Goal: Task Accomplishment & Management: Use online tool/utility

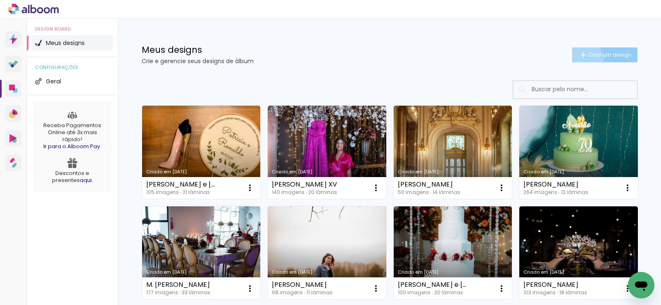
click at [582, 59] on iron-icon at bounding box center [583, 55] width 10 height 10
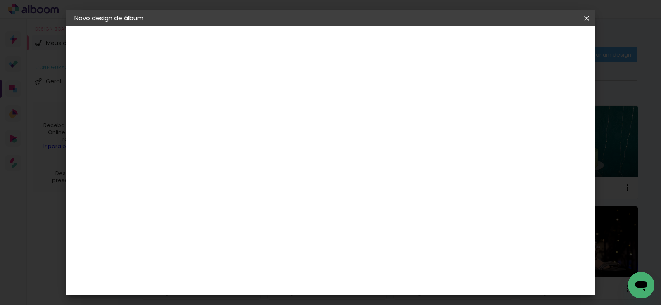
click at [209, 114] on input at bounding box center [209, 111] width 0 height 13
type input "Luana"
type paper-input "Luana"
click at [294, 48] on paper-button "Avançar" at bounding box center [274, 44] width 40 height 14
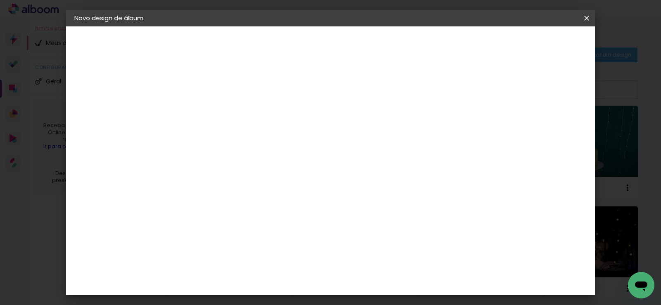
click at [230, 260] on div "Canaan Álbuns" at bounding box center [217, 266] width 26 height 13
drag, startPoint x: 566, startPoint y: 45, endPoint x: 564, endPoint y: 50, distance: 4.8
click at [0, 0] on slot "Avançar" at bounding box center [0, 0] width 0 height 0
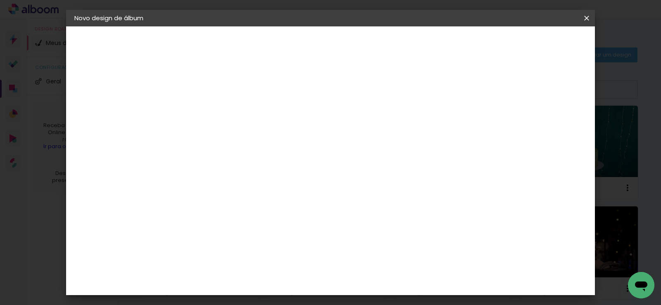
click at [265, 207] on span "20 × 30" at bounding box center [246, 215] width 38 height 17
click at [0, 0] on slot "Avançar" at bounding box center [0, 0] width 0 height 0
click at [543, 48] on paper-button "Iniciar design" at bounding box center [516, 44] width 54 height 14
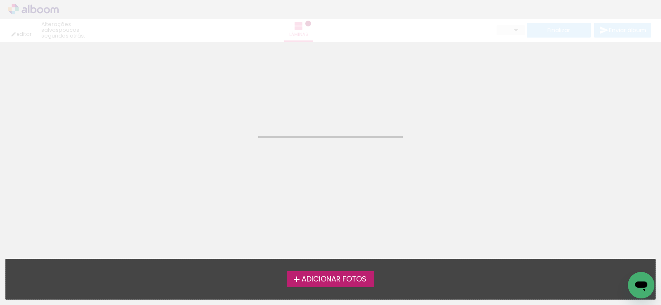
click at [353, 279] on span "Adicionar Fotos" at bounding box center [334, 279] width 65 height 7
click at [0, 0] on input "file" at bounding box center [0, 0] width 0 height 0
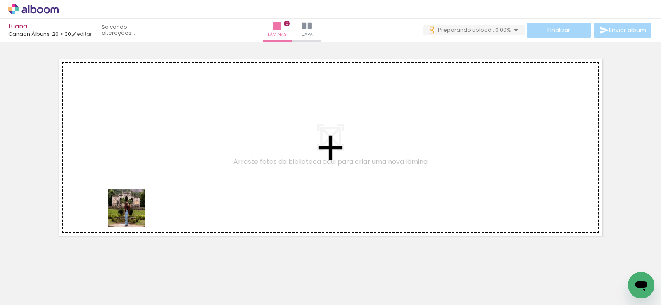
drag, startPoint x: 128, startPoint y: 222, endPoint x: 143, endPoint y: 267, distance: 47.0
click at [155, 169] on quentale-workspace at bounding box center [330, 152] width 661 height 305
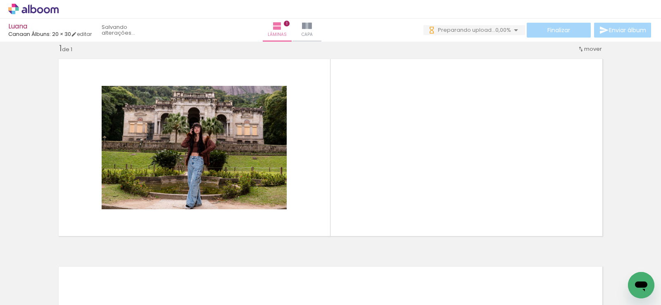
scroll to position [12, 0]
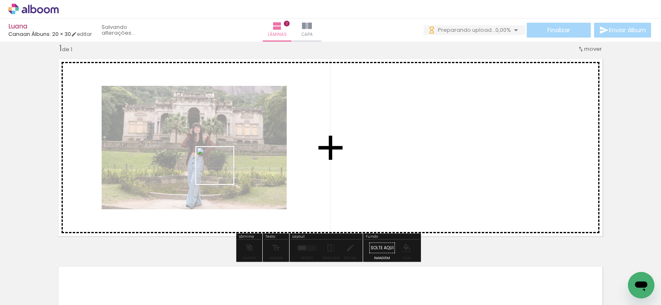
drag, startPoint x: 141, startPoint y: 276, endPoint x: 221, endPoint y: 172, distance: 131.1
click at [221, 172] on quentale-workspace at bounding box center [330, 152] width 661 height 305
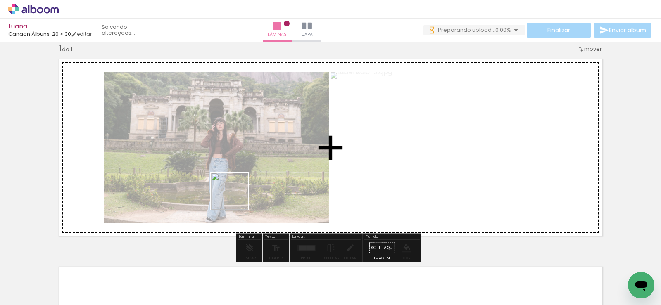
drag, startPoint x: 205, startPoint y: 250, endPoint x: 230, endPoint y: 256, distance: 25.4
click at [241, 186] on quentale-workspace at bounding box center [330, 152] width 661 height 305
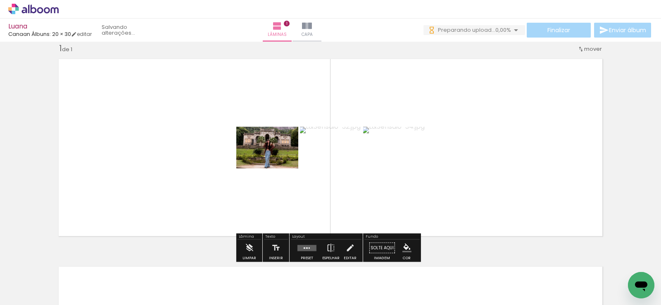
scroll to position [0, 0]
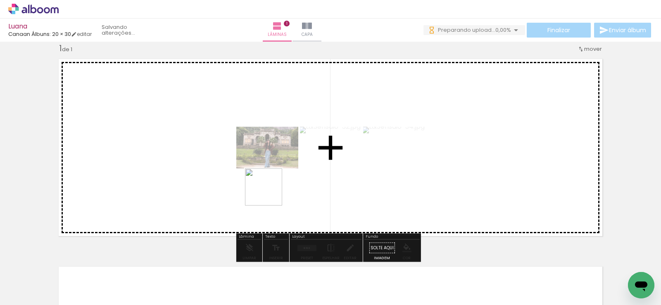
drag, startPoint x: 232, startPoint y: 271, endPoint x: 274, endPoint y: 186, distance: 95.0
click at [272, 188] on quentale-workspace at bounding box center [330, 152] width 661 height 305
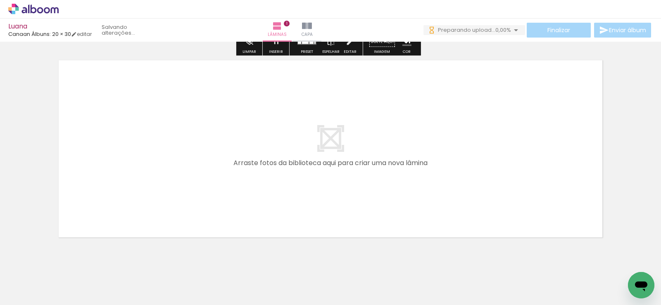
scroll to position [236, 0]
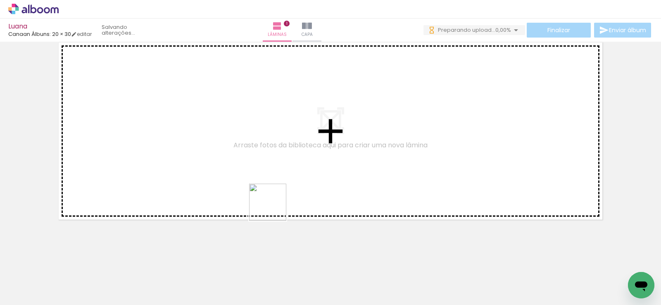
drag, startPoint x: 272, startPoint y: 273, endPoint x: 320, endPoint y: 251, distance: 53.2
click at [274, 193] on quentale-workspace at bounding box center [330, 152] width 661 height 305
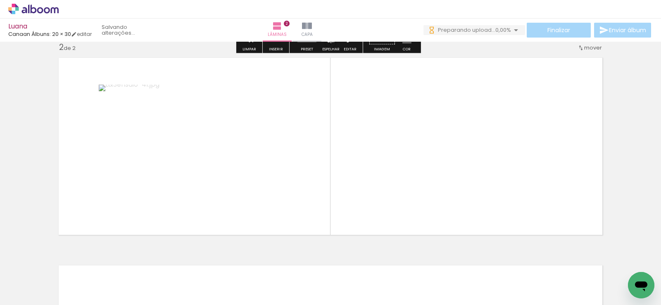
scroll to position [219, 0]
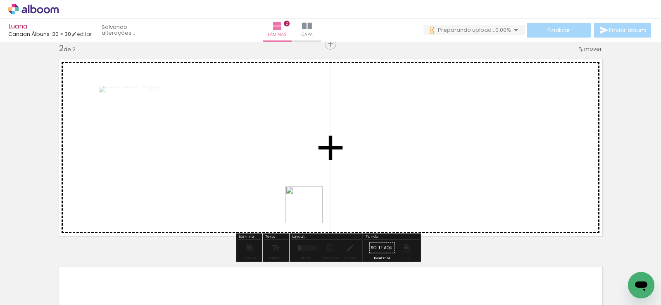
drag, startPoint x: 319, startPoint y: 269, endPoint x: 302, endPoint y: 173, distance: 97.8
click at [302, 173] on quentale-workspace at bounding box center [330, 152] width 661 height 305
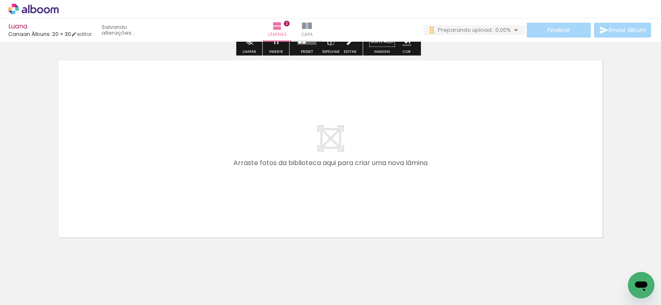
scroll to position [0, 209]
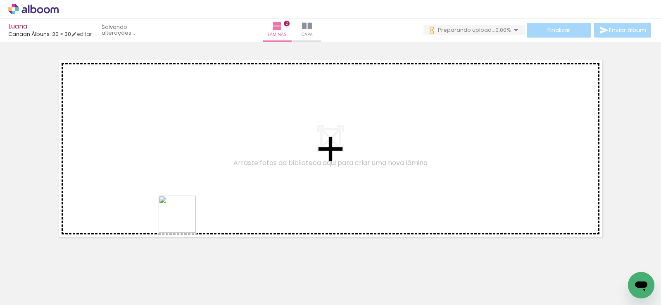
drag, startPoint x: 165, startPoint y: 276, endPoint x: 207, endPoint y: 259, distance: 45.0
click at [188, 201] on quentale-workspace at bounding box center [330, 152] width 661 height 305
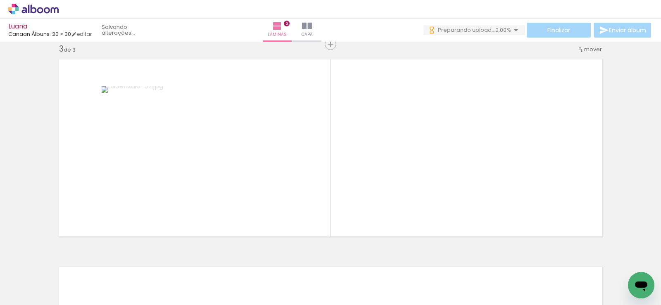
scroll to position [427, 0]
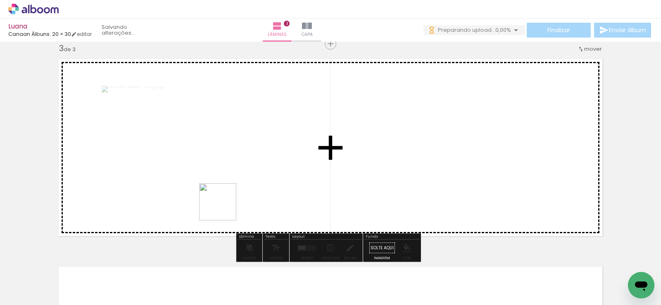
drag, startPoint x: 216, startPoint y: 237, endPoint x: 241, endPoint y: 282, distance: 51.2
click at [229, 192] on quentale-workspace at bounding box center [330, 152] width 661 height 305
drag, startPoint x: 264, startPoint y: 256, endPoint x: 285, endPoint y: 175, distance: 84.1
click at [273, 182] on quentale-workspace at bounding box center [330, 152] width 661 height 305
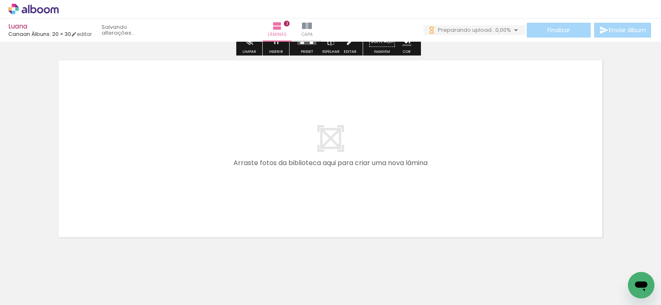
scroll to position [0, 411]
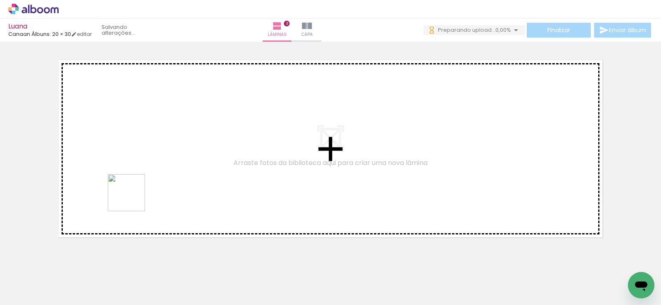
drag, startPoint x: 104, startPoint y: 267, endPoint x: 133, endPoint y: 199, distance: 73.9
click at [133, 199] on quentale-workspace at bounding box center [330, 152] width 661 height 305
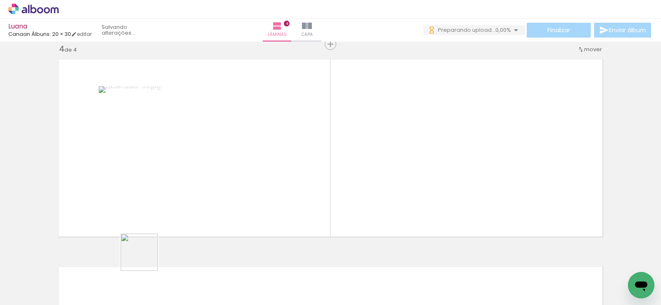
scroll to position [635, 0]
drag, startPoint x: 145, startPoint y: 259, endPoint x: 173, endPoint y: 259, distance: 27.3
click at [172, 197] on quentale-workspace at bounding box center [330, 152] width 661 height 305
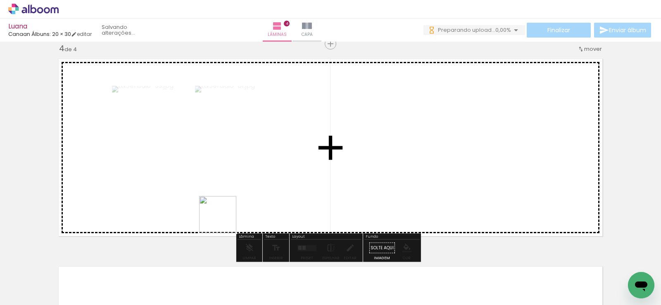
drag, startPoint x: 184, startPoint y: 273, endPoint x: 243, endPoint y: 280, distance: 59.5
click at [243, 196] on quentale-workspace at bounding box center [330, 152] width 661 height 305
drag, startPoint x: 255, startPoint y: 259, endPoint x: 286, endPoint y: 198, distance: 68.9
click at [286, 198] on quentale-workspace at bounding box center [330, 152] width 661 height 305
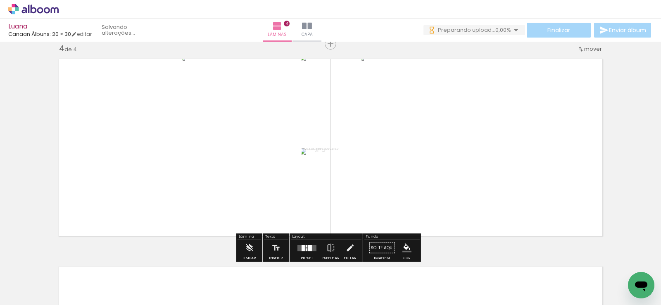
scroll to position [759, 0]
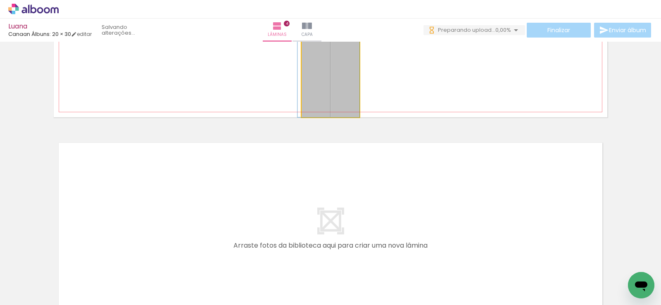
drag, startPoint x: 349, startPoint y: 81, endPoint x: 381, endPoint y: 129, distance: 57.6
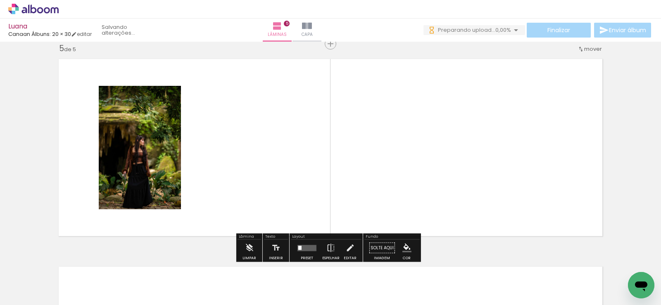
scroll to position [719, 0]
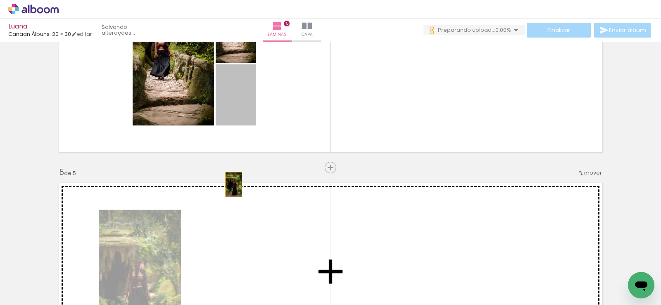
drag, startPoint x: 239, startPoint y: 107, endPoint x: 228, endPoint y: 200, distance: 92.8
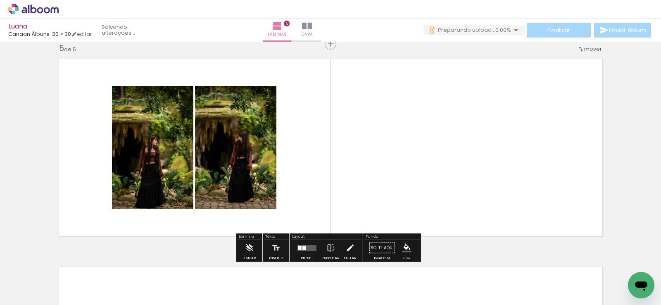
scroll to position [884, 0]
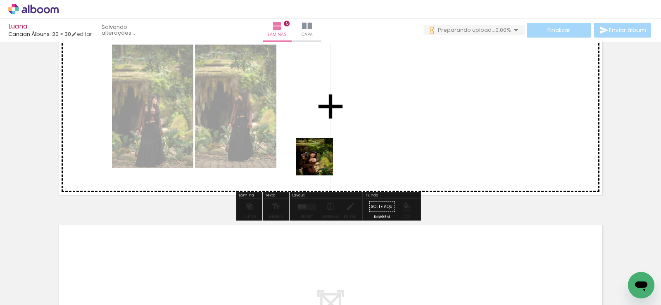
drag, startPoint x: 279, startPoint y: 267, endPoint x: 321, endPoint y: 245, distance: 47.3
click at [331, 137] on quentale-workspace at bounding box center [330, 152] width 661 height 305
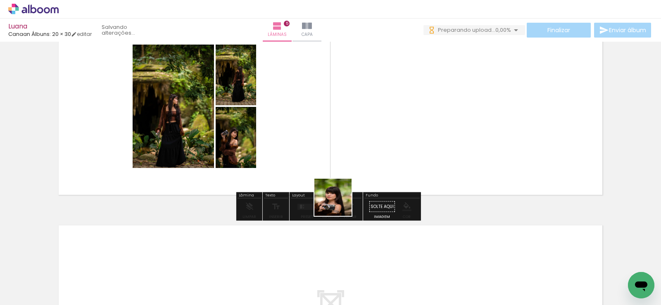
drag, startPoint x: 320, startPoint y: 266, endPoint x: 350, endPoint y: 152, distance: 118.6
click at [350, 152] on quentale-workspace at bounding box center [330, 152] width 661 height 305
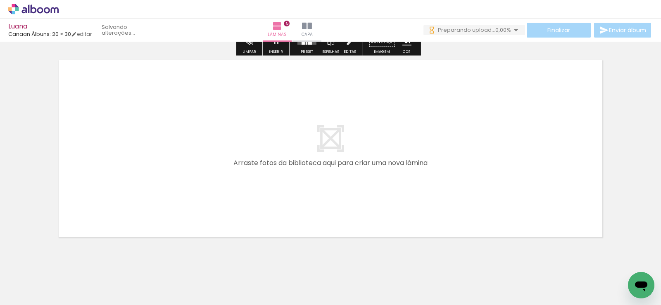
scroll to position [0, 566]
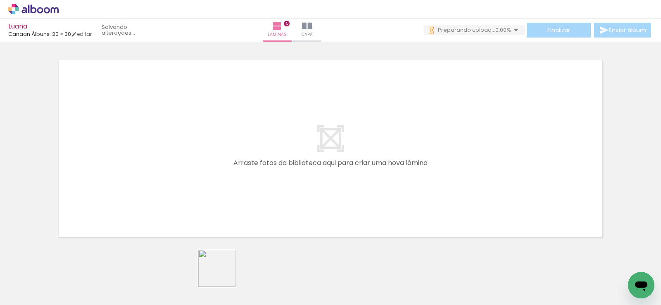
drag, startPoint x: 223, startPoint y: 275, endPoint x: 256, endPoint y: 263, distance: 34.8
click at [228, 185] on quentale-workspace at bounding box center [330, 152] width 661 height 305
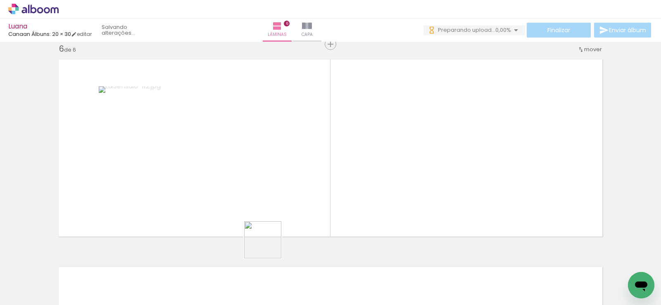
scroll to position [1051, 0]
drag, startPoint x: 269, startPoint y: 246, endPoint x: 302, endPoint y: 283, distance: 49.4
click at [265, 168] on quentale-workspace at bounding box center [330, 152] width 661 height 305
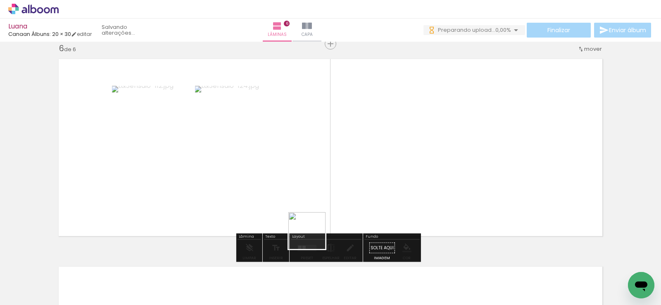
drag, startPoint x: 316, startPoint y: 249, endPoint x: 330, endPoint y: 259, distance: 17.6
click at [303, 186] on quentale-workspace at bounding box center [330, 152] width 661 height 305
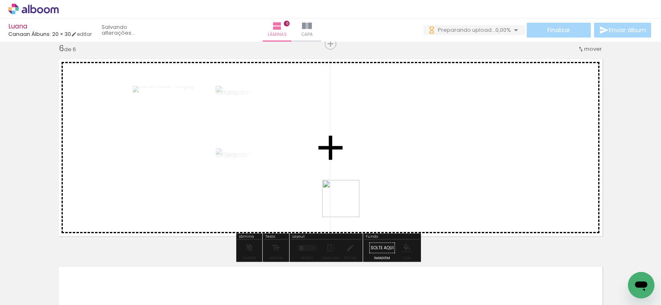
drag, startPoint x: 347, startPoint y: 260, endPoint x: 388, endPoint y: 164, distance: 104.7
click at [347, 176] on quentale-workspace at bounding box center [330, 152] width 661 height 305
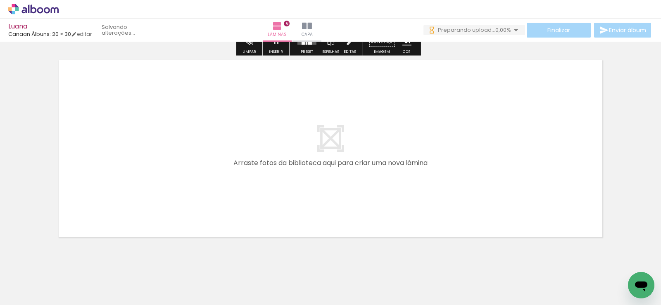
scroll to position [1275, 0]
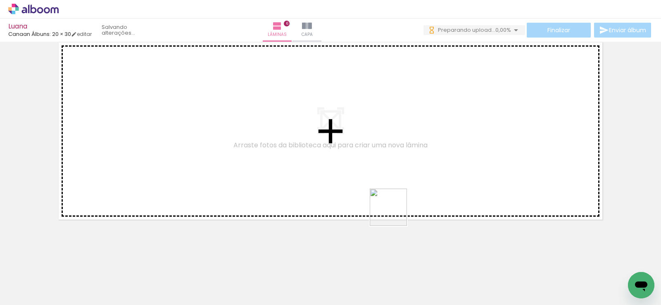
drag, startPoint x: 405, startPoint y: 266, endPoint x: 435, endPoint y: 254, distance: 32.5
click at [392, 198] on quentale-workspace at bounding box center [330, 152] width 661 height 305
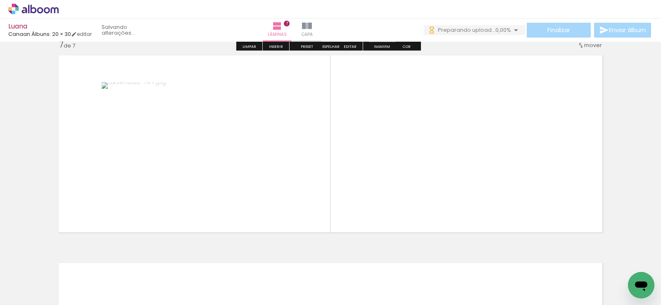
scroll to position [1258, 0]
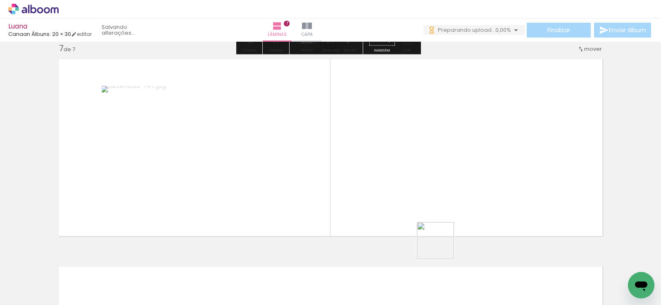
drag, startPoint x: 442, startPoint y: 247, endPoint x: 480, endPoint y: 261, distance: 41.3
click at [430, 198] on quentale-workspace at bounding box center [330, 152] width 661 height 305
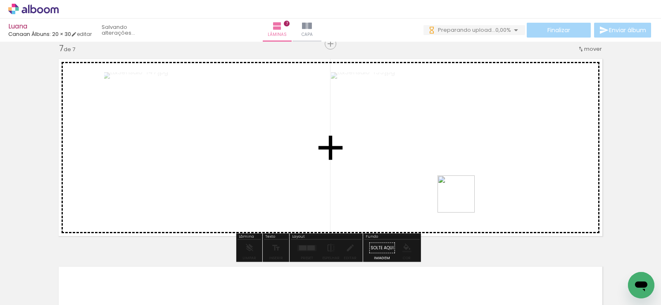
drag, startPoint x: 467, startPoint y: 211, endPoint x: 519, endPoint y: 269, distance: 78.1
click at [461, 199] on quentale-workspace at bounding box center [330, 152] width 661 height 305
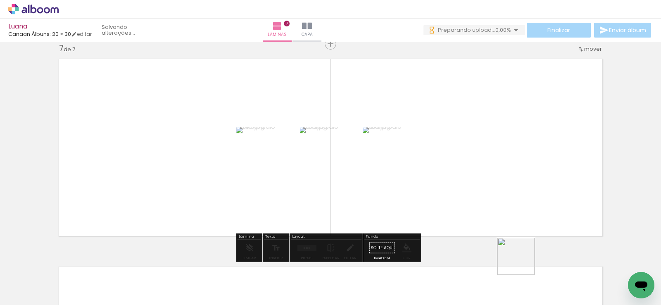
drag, startPoint x: 522, startPoint y: 263, endPoint x: 498, endPoint y: 190, distance: 76.9
click at [498, 196] on quentale-workspace at bounding box center [330, 152] width 661 height 305
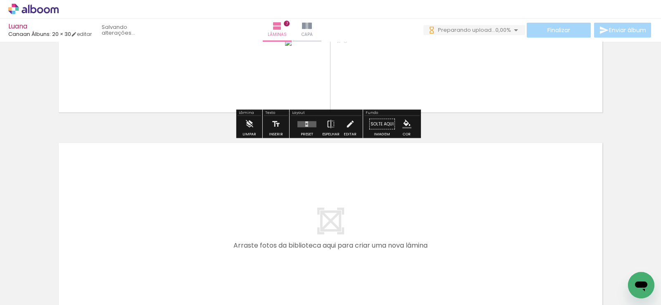
scroll to position [1465, 0]
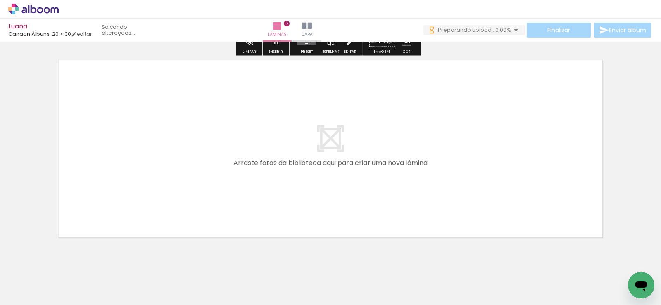
drag, startPoint x: 576, startPoint y: 274, endPoint x: 602, endPoint y: 262, distance: 29.0
click at [484, 191] on quentale-workspace at bounding box center [330, 152] width 661 height 305
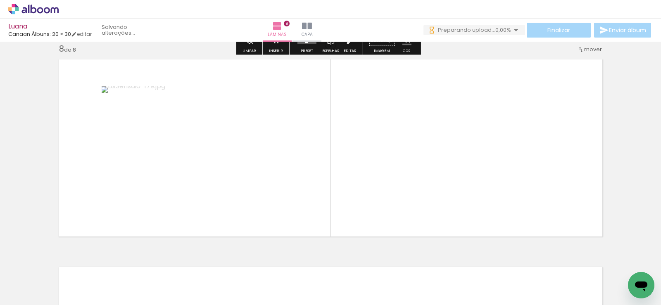
scroll to position [1466, 0]
drag, startPoint x: 616, startPoint y: 271, endPoint x: 529, endPoint y: 299, distance: 91.5
click at [508, 190] on quentale-workspace at bounding box center [330, 152] width 661 height 305
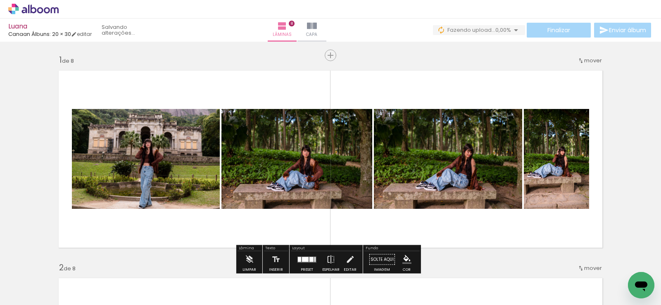
scroll to position [83, 0]
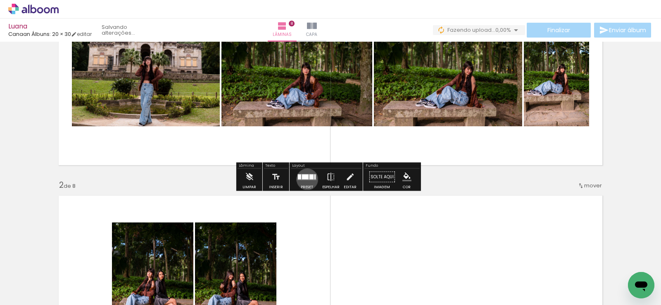
click at [305, 179] on quentale-layouter at bounding box center [306, 177] width 19 height 6
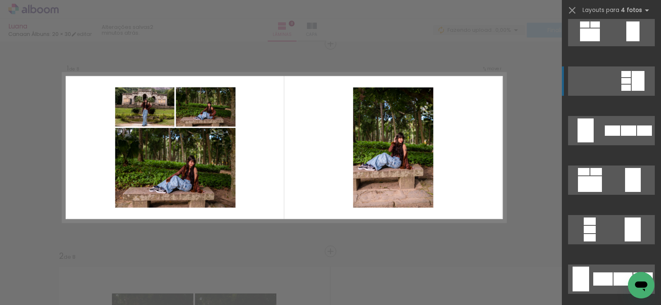
scroll to position [41, 0]
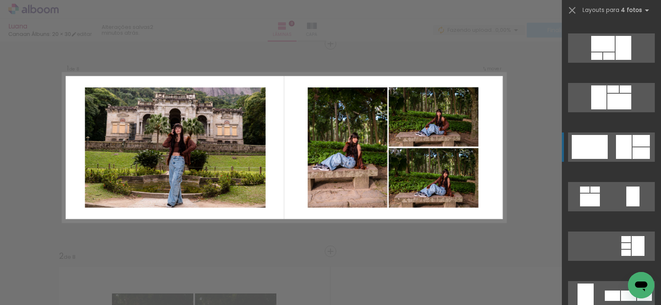
click at [611, 150] on quentale-layouter at bounding box center [611, 147] width 87 height 29
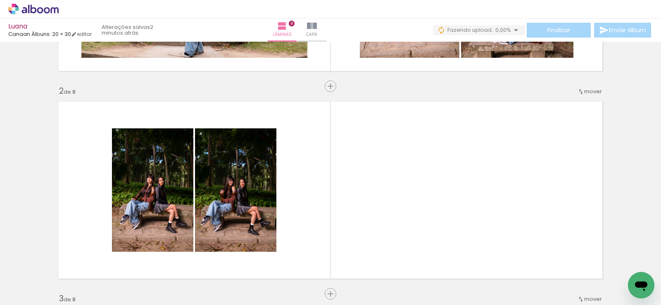
scroll to position [218, 0]
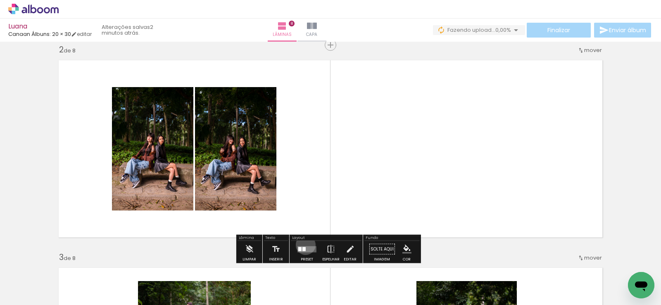
click at [304, 245] on div at bounding box center [307, 249] width 22 height 17
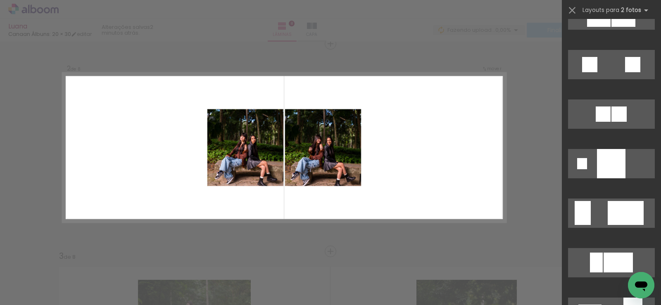
scroll to position [1198, 0]
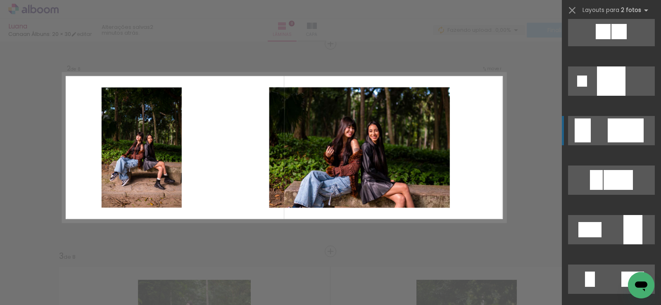
click at [599, 128] on quentale-layouter at bounding box center [611, 130] width 87 height 29
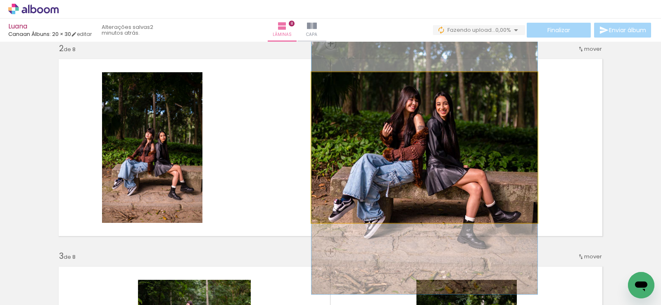
drag, startPoint x: 459, startPoint y: 162, endPoint x: 463, endPoint y: 139, distance: 23.1
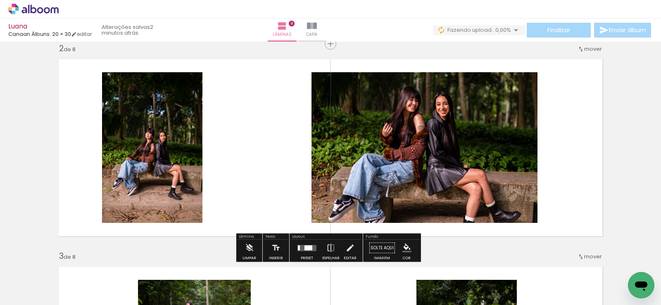
click at [307, 250] on div at bounding box center [308, 247] width 8 height 5
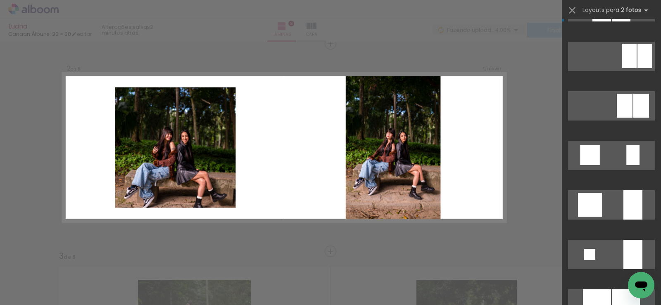
scroll to position [702, 0]
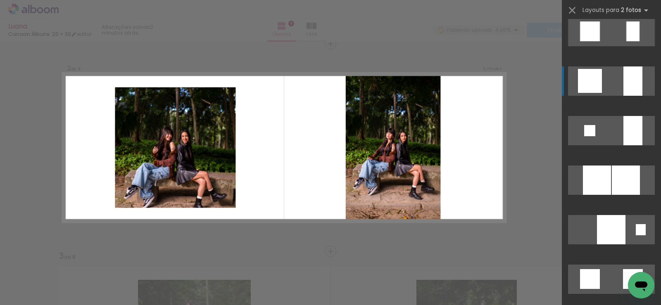
click at [617, 83] on quentale-layouter at bounding box center [611, 81] width 87 height 29
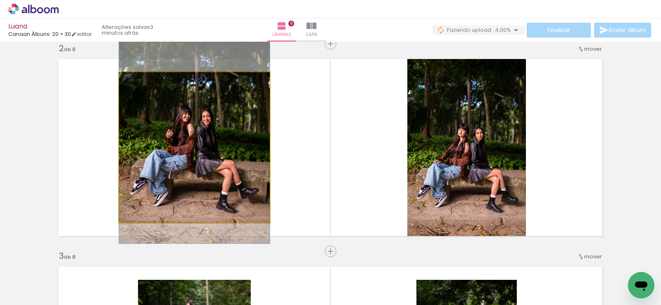
drag, startPoint x: 242, startPoint y: 180, endPoint x: 240, endPoint y: 166, distance: 14.3
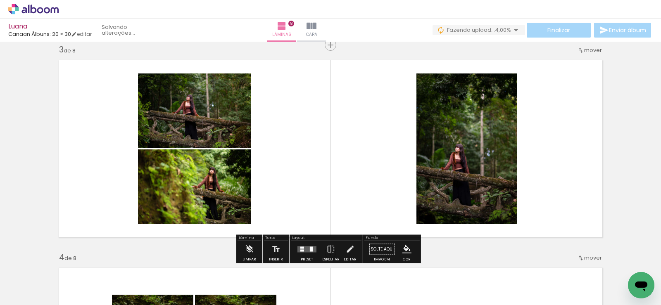
scroll to position [467, 0]
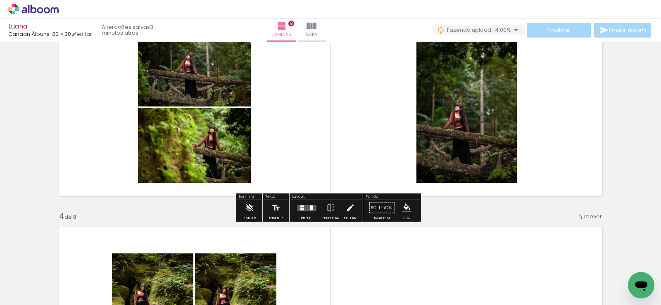
click at [309, 215] on div at bounding box center [307, 208] width 22 height 17
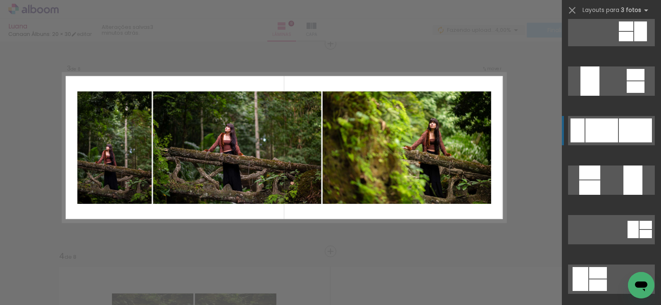
scroll to position [248, 0]
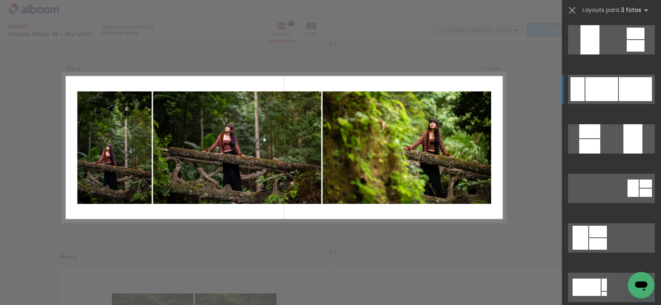
click at [611, 84] on div at bounding box center [601, 89] width 33 height 24
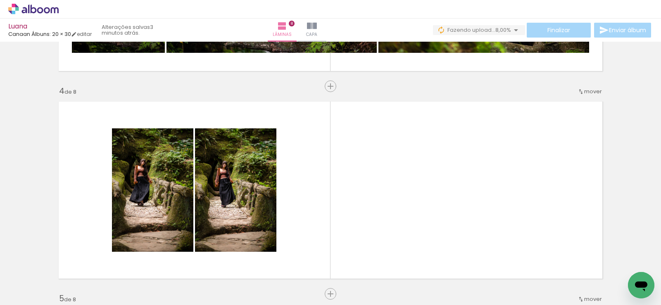
scroll to position [634, 0]
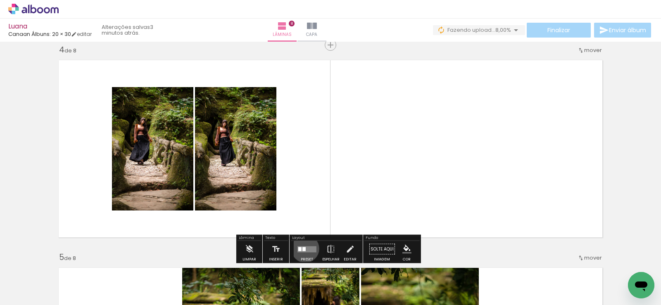
click at [303, 249] on div at bounding box center [303, 249] width 3 height 4
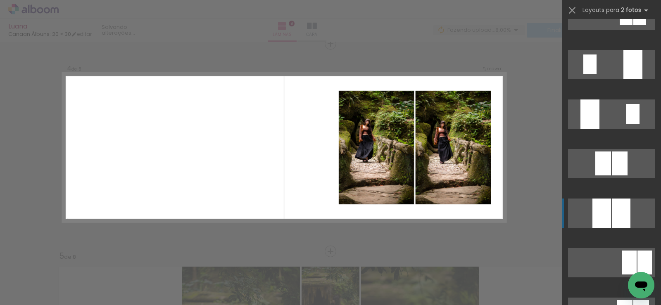
scroll to position [496, 0]
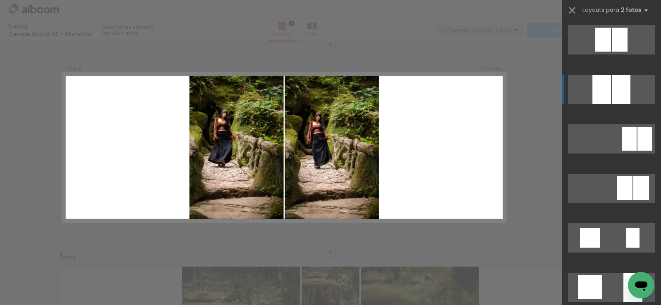
click at [607, 98] on div at bounding box center [601, 89] width 19 height 29
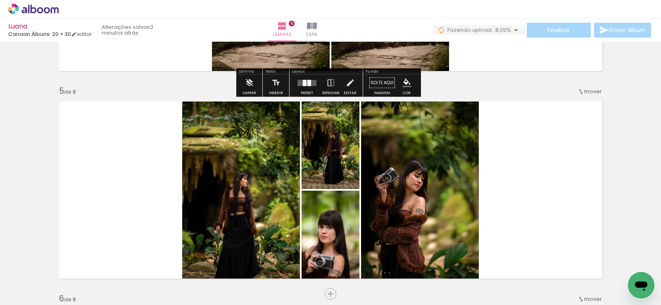
scroll to position [842, 0]
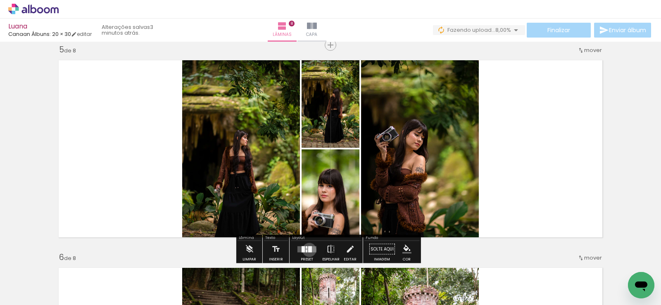
click at [308, 250] on div at bounding box center [310, 249] width 4 height 6
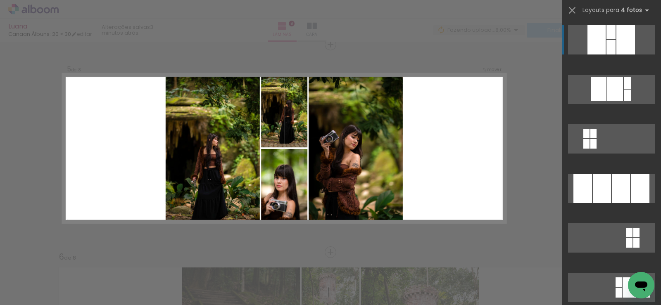
scroll to position [843, 0]
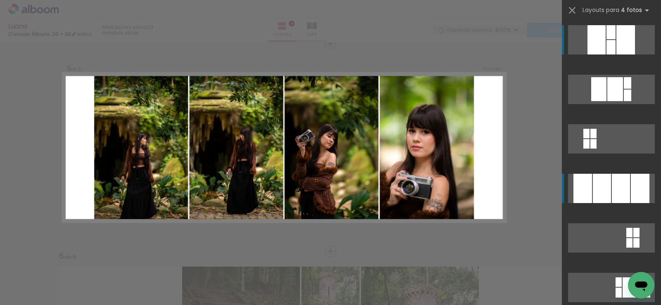
click at [593, 191] on div at bounding box center [602, 188] width 18 height 29
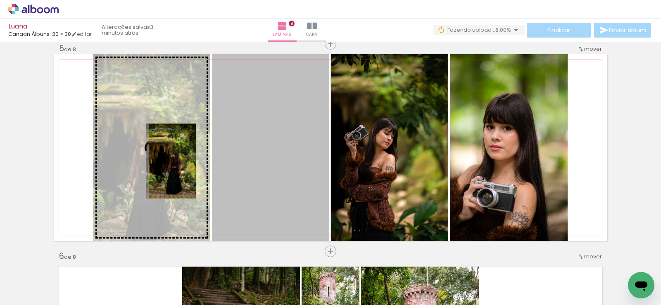
drag, startPoint x: 292, startPoint y: 183, endPoint x: 169, endPoint y: 161, distance: 124.7
click at [0, 0] on slot at bounding box center [0, 0] width 0 height 0
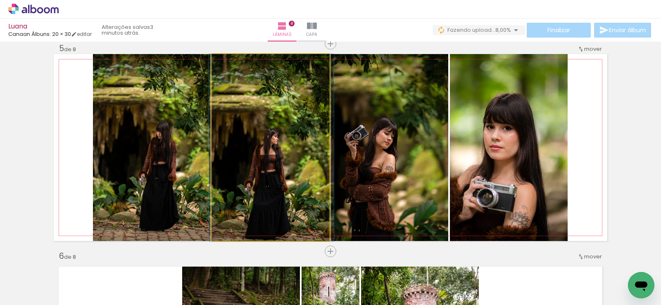
drag, startPoint x: 259, startPoint y: 175, endPoint x: 259, endPoint y: 165, distance: 9.9
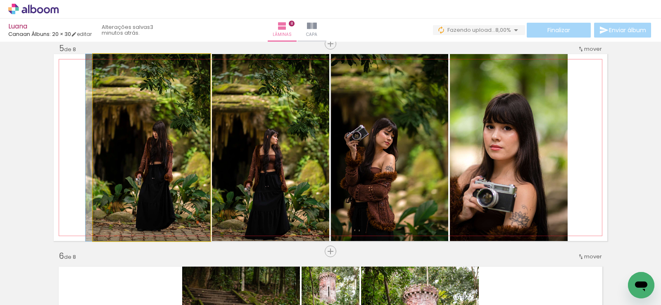
drag, startPoint x: 185, startPoint y: 185, endPoint x: 166, endPoint y: 177, distance: 20.0
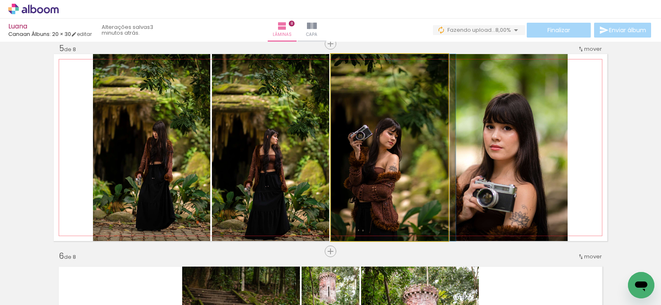
drag, startPoint x: 356, startPoint y: 174, endPoint x: 418, endPoint y: 162, distance: 63.5
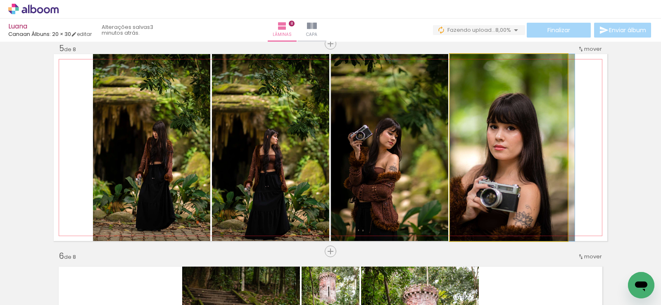
drag, startPoint x: 496, startPoint y: 162, endPoint x: 535, endPoint y: 155, distance: 40.3
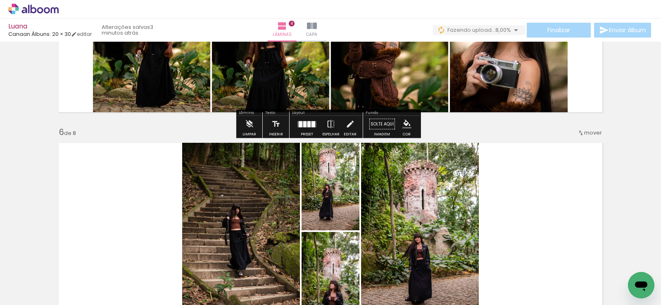
scroll to position [1091, 0]
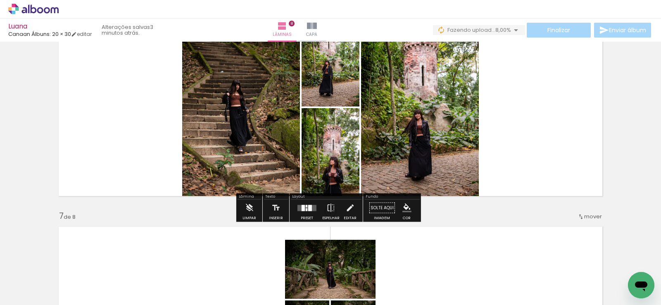
click at [306, 209] on div at bounding box center [307, 209] width 2 height 3
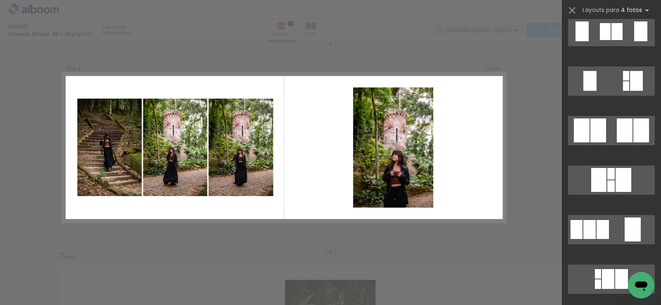
scroll to position [496, 0]
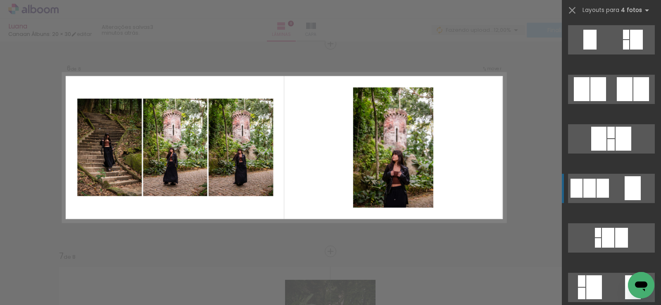
click at [609, 193] on quentale-layouter at bounding box center [611, 188] width 87 height 29
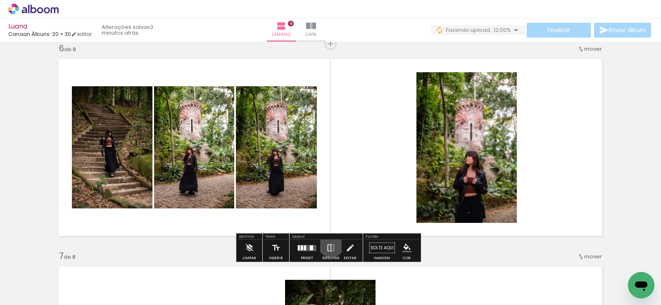
click at [329, 244] on iron-icon at bounding box center [330, 248] width 9 height 17
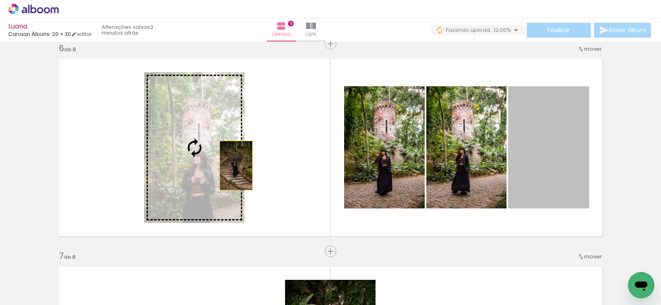
drag, startPoint x: 559, startPoint y: 166, endPoint x: 185, endPoint y: 161, distance: 373.9
click at [0, 0] on slot at bounding box center [0, 0] width 0 height 0
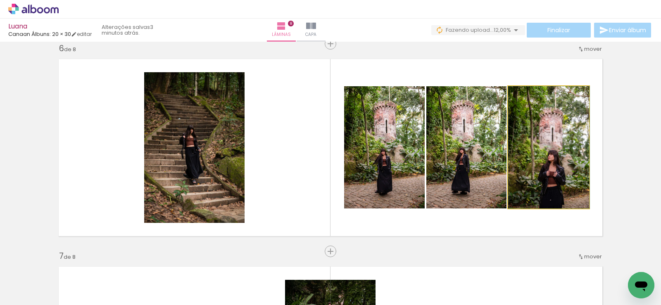
drag, startPoint x: 549, startPoint y: 185, endPoint x: 564, endPoint y: 173, distance: 18.5
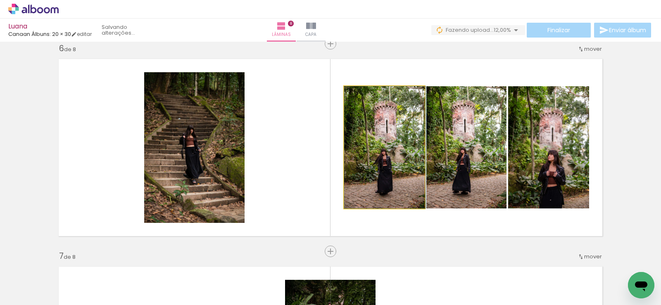
drag, startPoint x: 391, startPoint y: 202, endPoint x: 407, endPoint y: 197, distance: 16.6
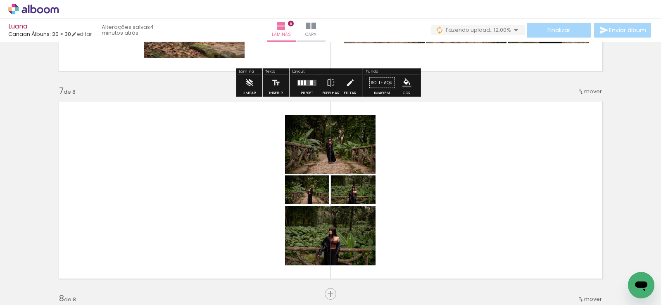
scroll to position [1257, 0]
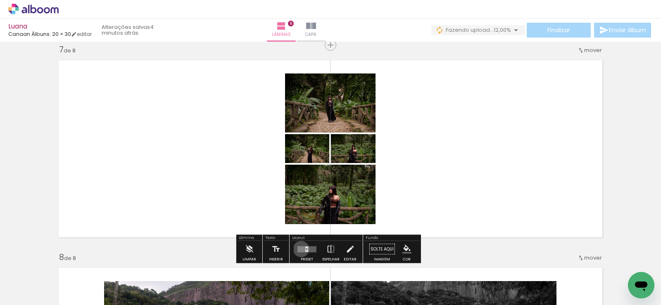
click at [299, 249] on quentale-layouter at bounding box center [306, 249] width 19 height 6
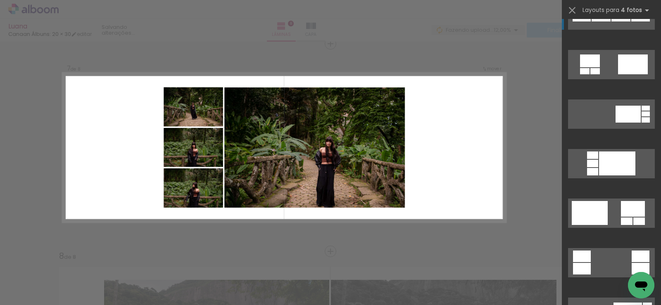
scroll to position [909, 0]
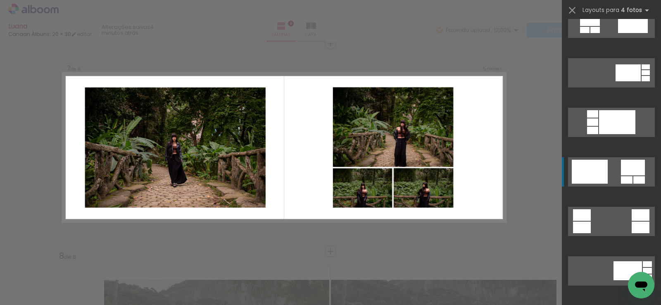
click at [603, 169] on div at bounding box center [590, 172] width 36 height 24
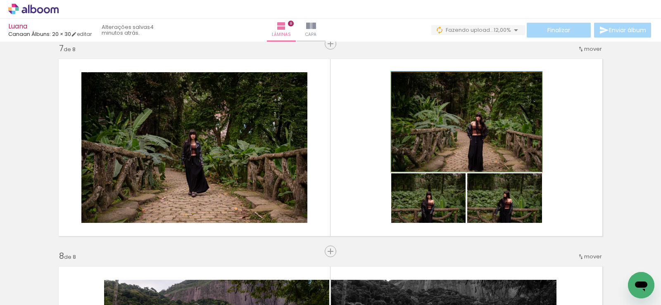
drag, startPoint x: 516, startPoint y: 154, endPoint x: 506, endPoint y: 130, distance: 25.7
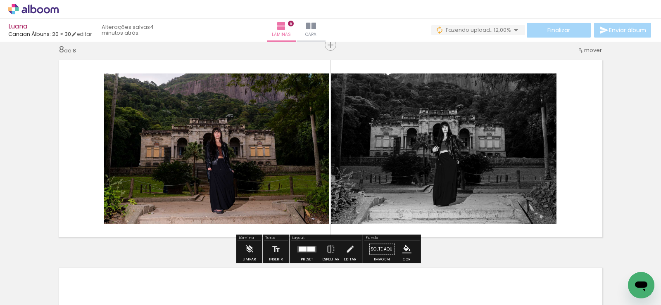
scroll to position [1548, 0]
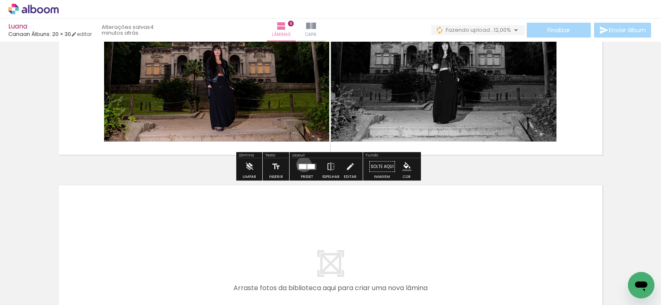
click at [302, 164] on div at bounding box center [302, 166] width 7 height 5
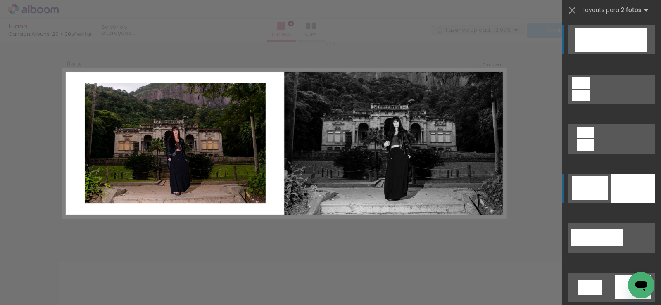
scroll to position [1466, 0]
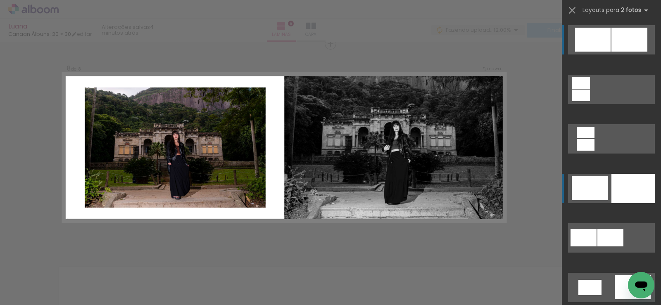
click at [599, 185] on div at bounding box center [590, 188] width 36 height 24
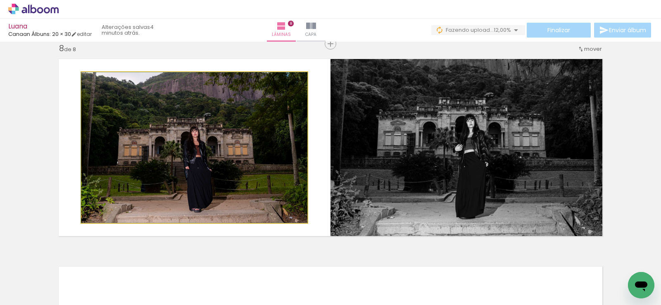
drag, startPoint x: 231, startPoint y: 200, endPoint x: 204, endPoint y: 193, distance: 27.2
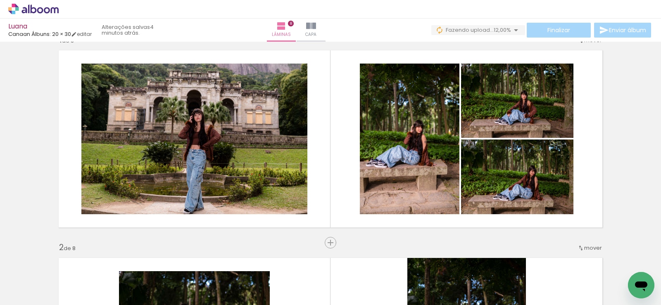
scroll to position [0, 0]
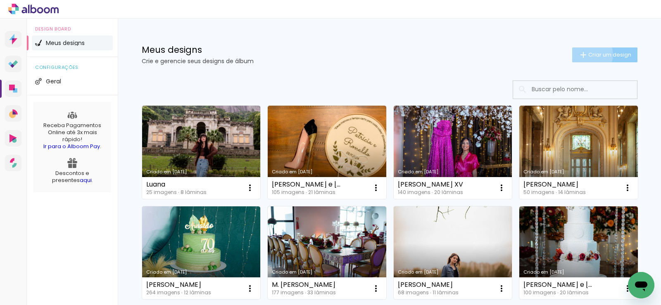
click at [583, 55] on iron-icon at bounding box center [583, 55] width 10 height 10
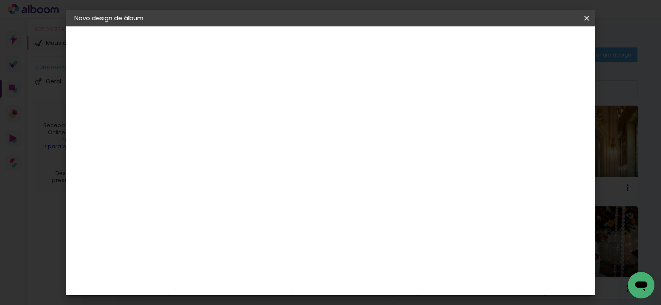
click at [209, 117] on input at bounding box center [209, 111] width 0 height 13
type input "[PERSON_NAME]"
type paper-input "[PERSON_NAME]"
click at [294, 39] on paper-button "Avançar" at bounding box center [274, 44] width 40 height 14
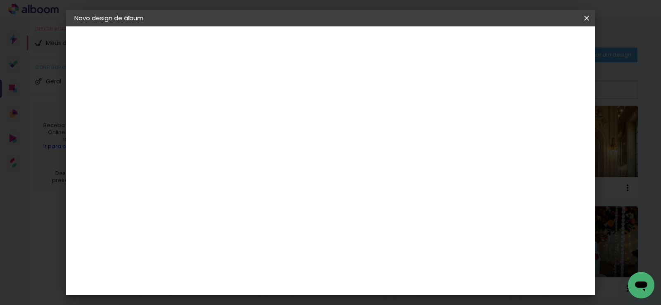
click at [230, 260] on div "Canaan Álbuns" at bounding box center [217, 266] width 26 height 13
click at [0, 0] on slot "Avançar" at bounding box center [0, 0] width 0 height 0
click at [265, 190] on span "20 × 25" at bounding box center [246, 198] width 38 height 17
click at [265, 207] on span "20 × 30" at bounding box center [246, 215] width 38 height 17
click at [0, 0] on slot "Avançar" at bounding box center [0, 0] width 0 height 0
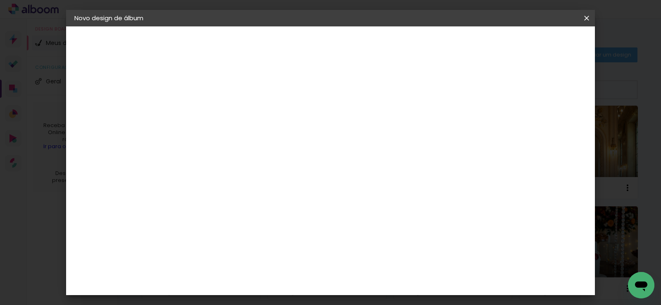
click at [535, 41] on span "Iniciar design" at bounding box center [516, 44] width 38 height 6
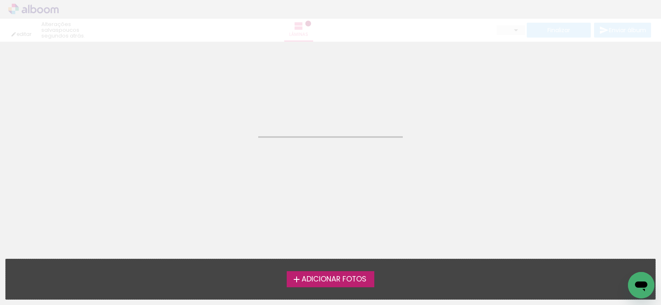
drag, startPoint x: 357, startPoint y: 282, endPoint x: 369, endPoint y: 270, distance: 16.1
click at [357, 281] on span "Adicionar Fotos" at bounding box center [334, 279] width 65 height 7
click at [0, 0] on input "file" at bounding box center [0, 0] width 0 height 0
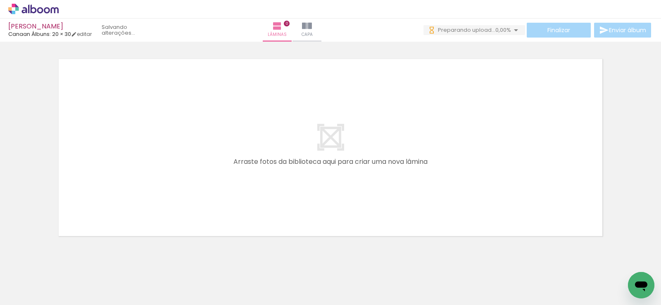
drag, startPoint x: 88, startPoint y: 282, endPoint x: 128, endPoint y: 259, distance: 45.5
click at [126, 190] on quentale-workspace at bounding box center [330, 152] width 661 height 305
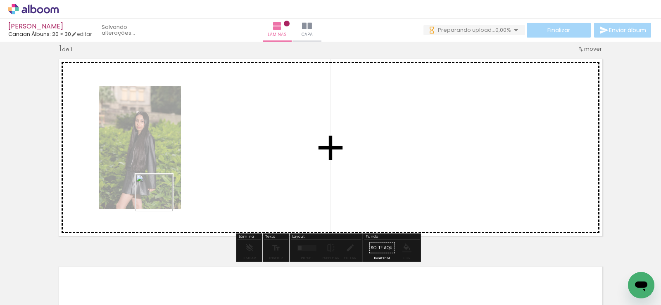
drag, startPoint x: 131, startPoint y: 279, endPoint x: 173, endPoint y: 279, distance: 42.1
click at [160, 199] on quentale-workspace at bounding box center [330, 152] width 661 height 305
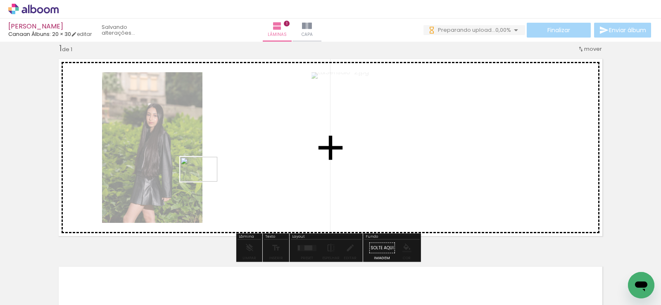
drag, startPoint x: 173, startPoint y: 279, endPoint x: 205, endPoint y: 182, distance: 102.6
click at [205, 182] on quentale-workspace at bounding box center [330, 152] width 661 height 305
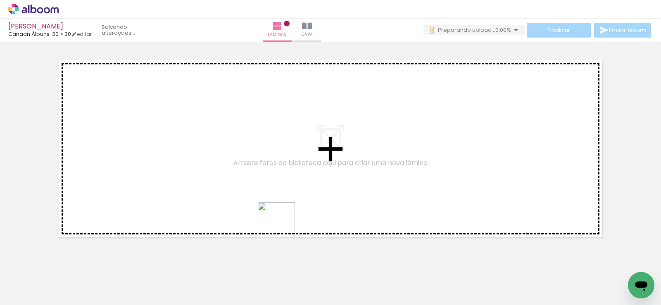
drag, startPoint x: 283, startPoint y: 227, endPoint x: 323, endPoint y: 275, distance: 62.4
click at [279, 204] on quentale-workspace at bounding box center [330, 152] width 661 height 305
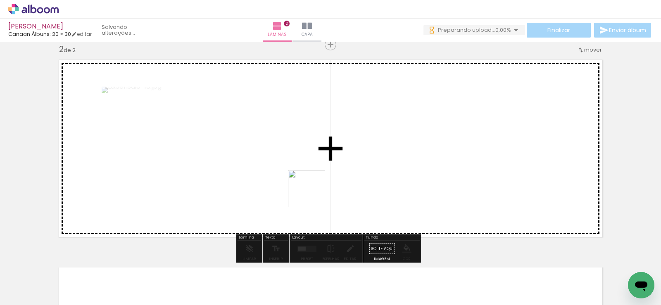
scroll to position [219, 0]
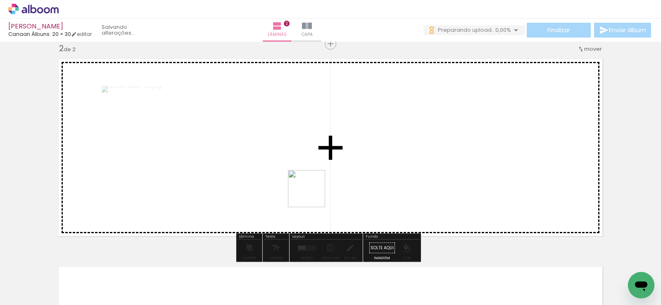
drag, startPoint x: 323, startPoint y: 275, endPoint x: 313, endPoint y: 195, distance: 80.4
click at [313, 195] on quentale-workspace at bounding box center [330, 152] width 661 height 305
drag, startPoint x: 361, startPoint y: 269, endPoint x: 360, endPoint y: 189, distance: 79.3
click at [360, 189] on quentale-workspace at bounding box center [330, 152] width 661 height 305
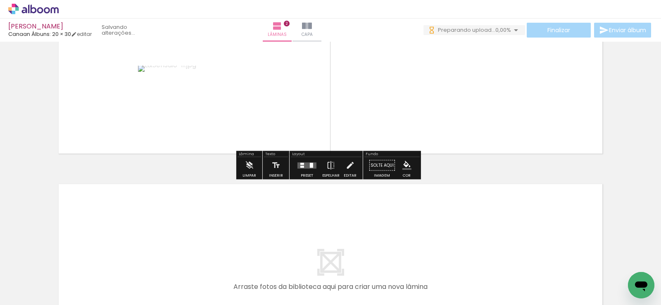
scroll to position [385, 0]
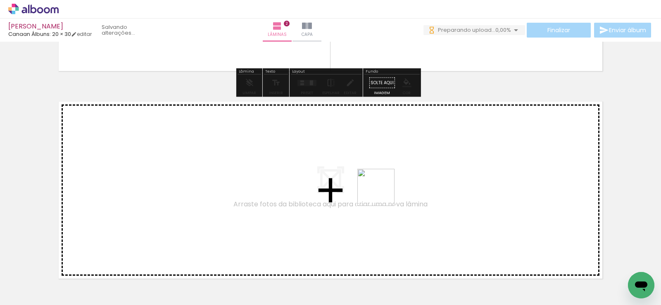
drag, startPoint x: 395, startPoint y: 216, endPoint x: 380, endPoint y: 189, distance: 29.9
click at [380, 189] on quentale-workspace at bounding box center [330, 152] width 661 height 305
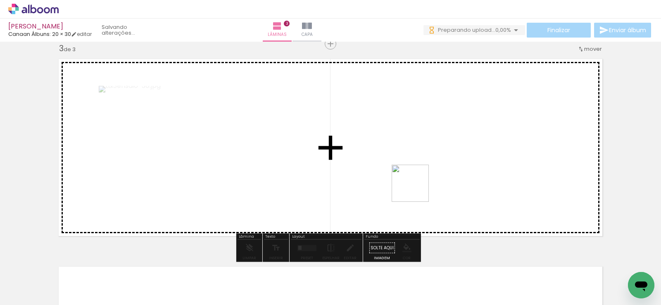
drag, startPoint x: 447, startPoint y: 268, endPoint x: 397, endPoint y: 172, distance: 108.1
click at [396, 173] on quentale-workspace at bounding box center [330, 152] width 661 height 305
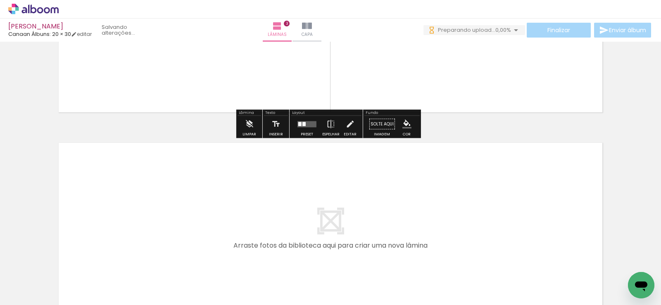
scroll to position [634, 0]
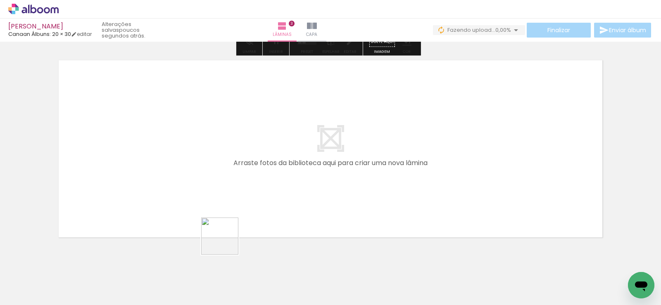
drag, startPoint x: 221, startPoint y: 258, endPoint x: 440, endPoint y: 276, distance: 219.3
click at [242, 199] on quentale-workspace at bounding box center [330, 152] width 661 height 305
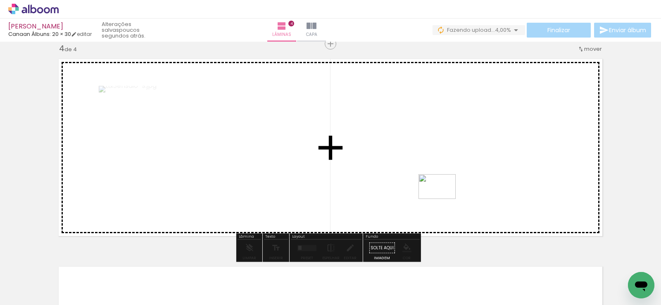
drag, startPoint x: 508, startPoint y: 266, endPoint x: 443, endPoint y: 199, distance: 93.2
click at [443, 199] on quentale-workspace at bounding box center [330, 152] width 661 height 305
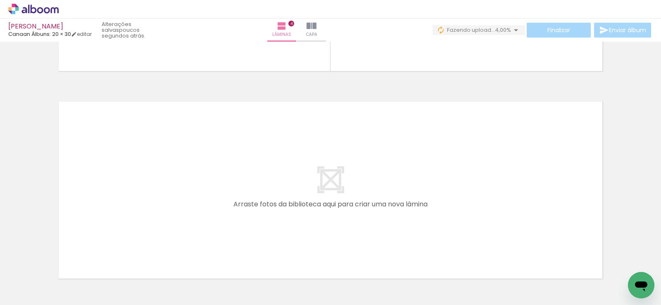
scroll to position [0, 432]
drag, startPoint x: 136, startPoint y: 257, endPoint x: 159, endPoint y: 275, distance: 29.2
click at [147, 221] on quentale-workspace at bounding box center [330, 152] width 661 height 305
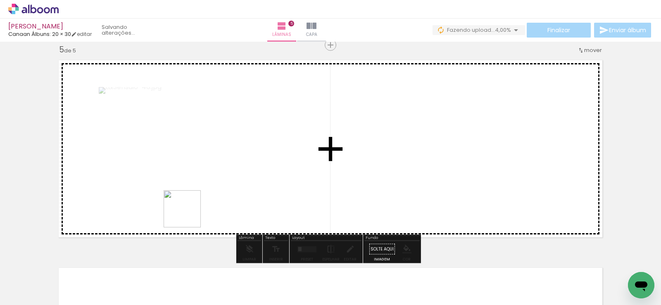
scroll to position [843, 0]
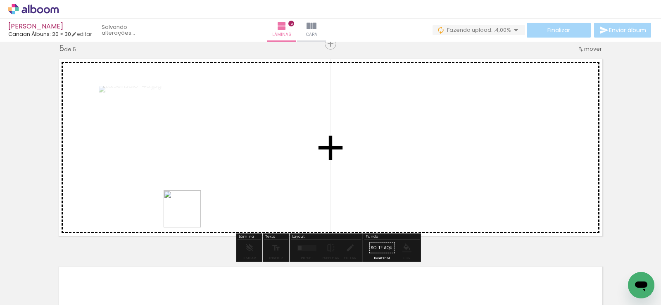
drag, startPoint x: 164, startPoint y: 274, endPoint x: 200, endPoint y: 266, distance: 37.0
click at [189, 213] on quentale-workspace at bounding box center [330, 152] width 661 height 305
drag, startPoint x: 204, startPoint y: 270, endPoint x: 248, endPoint y: 266, distance: 43.6
click at [232, 200] on quentale-workspace at bounding box center [330, 152] width 661 height 305
